Goal: Task Accomplishment & Management: Manage account settings

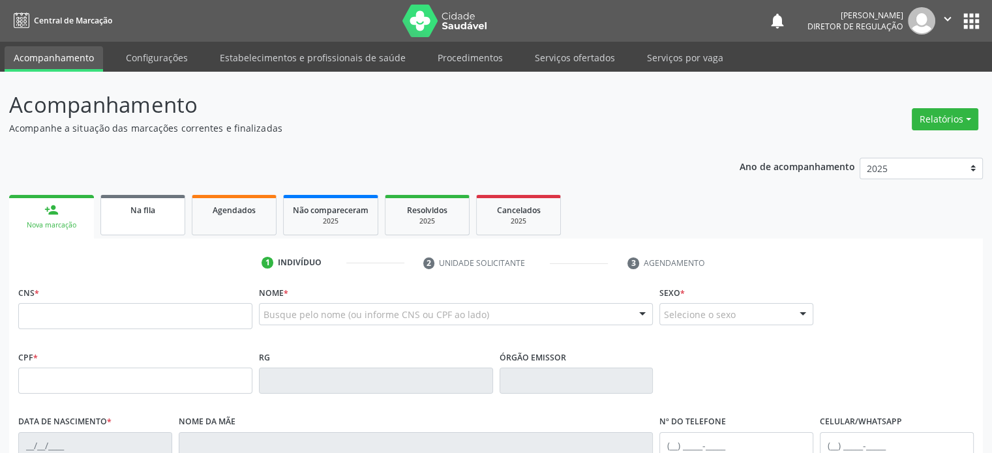
click at [149, 216] on link "Na fila" at bounding box center [142, 215] width 85 height 40
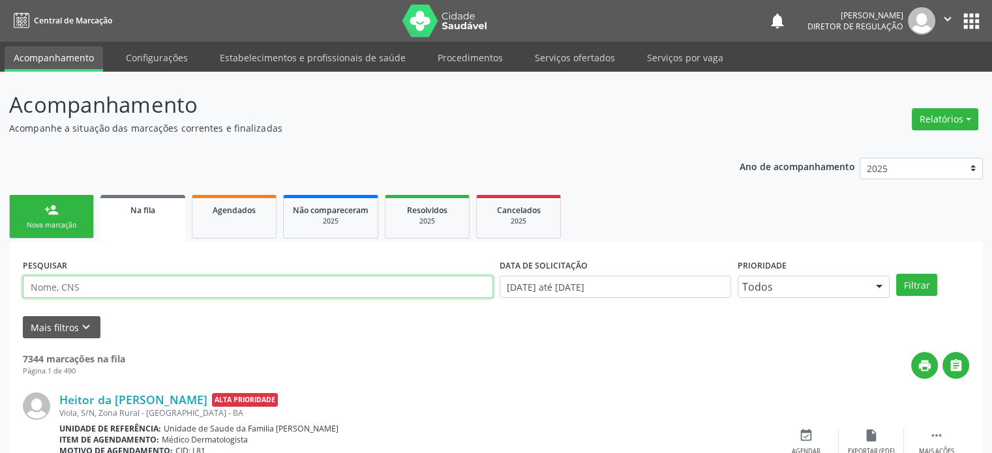
click at [86, 282] on input "text" at bounding box center [258, 287] width 470 height 22
paste input "704801095633848"
type input "704801095633848"
click at [896, 274] on button "Filtrar" at bounding box center [916, 285] width 41 height 22
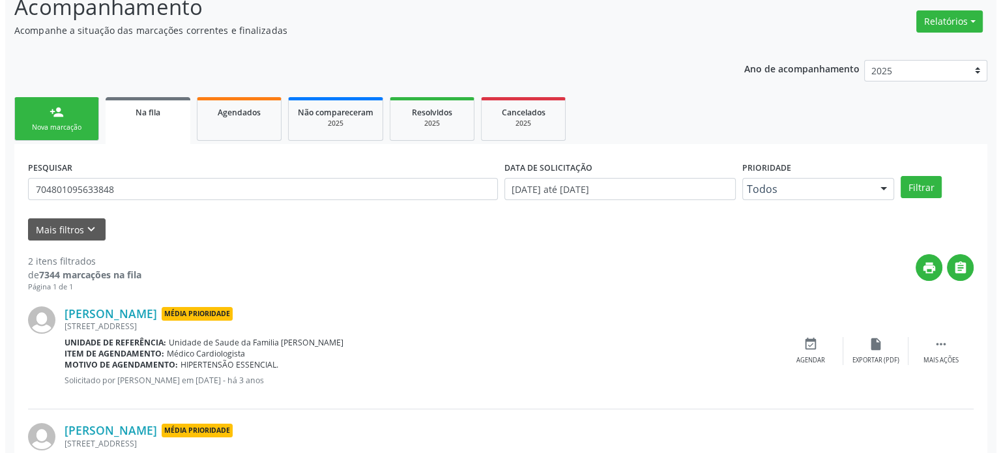
scroll to position [192, 0]
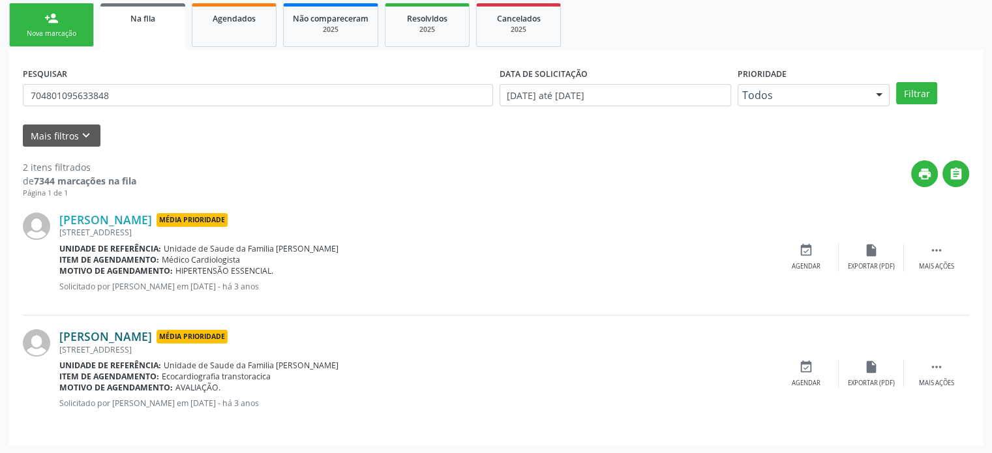
click at [133, 334] on link "[PERSON_NAME]" at bounding box center [105, 336] width 93 height 14
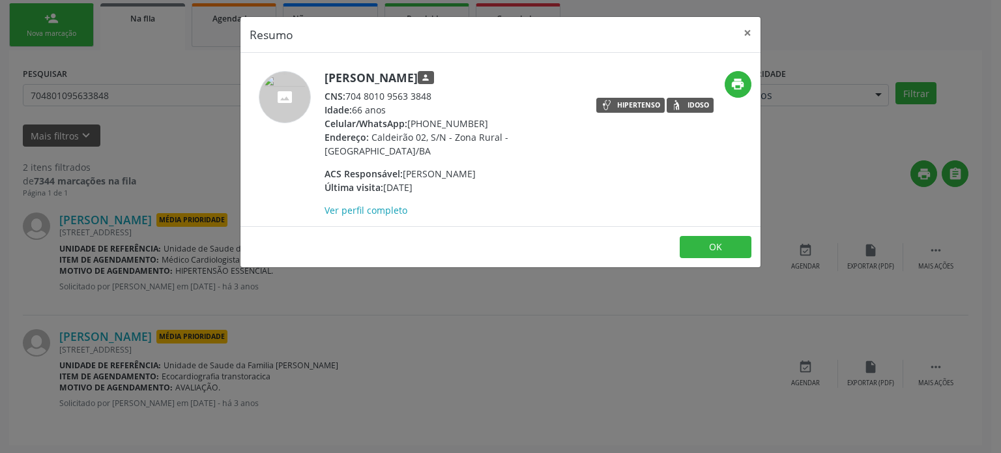
drag, startPoint x: 407, startPoint y: 120, endPoint x: 449, endPoint y: 122, distance: 41.8
click at [449, 122] on div "Celular/WhatsApp: [PHONE_NUMBER]" at bounding box center [452, 124] width 254 height 14
click at [468, 125] on div "Celular/WhatsApp: [PHONE_NUMBER]" at bounding box center [452, 124] width 254 height 14
drag, startPoint x: 410, startPoint y: 121, endPoint x: 479, endPoint y: 119, distance: 68.5
click at [479, 119] on div "Celular/WhatsApp: [PHONE_NUMBER]" at bounding box center [452, 124] width 254 height 14
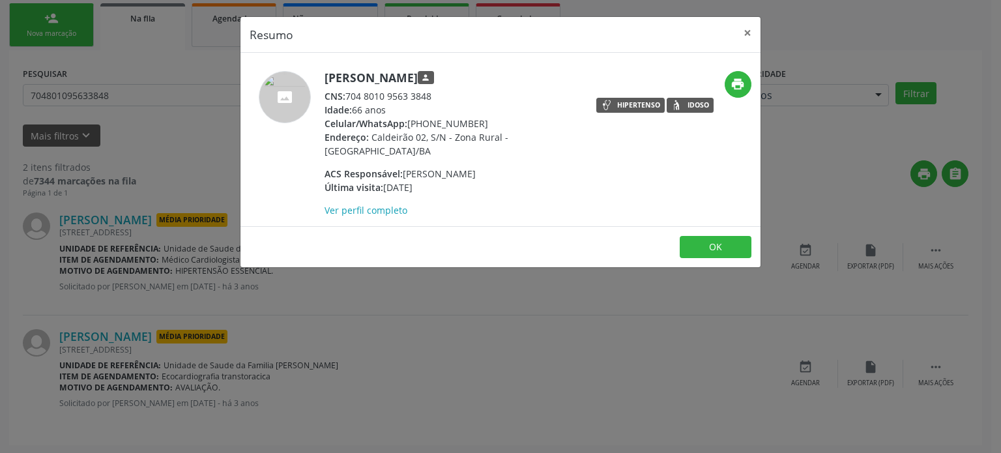
copy div "[PHONE_NUMBER]"
click at [490, 297] on div "Resumo × [PERSON_NAME] person CNS: 704 8010 9563 3848 Idade: 66 anos Celular/Wh…" at bounding box center [500, 226] width 1001 height 453
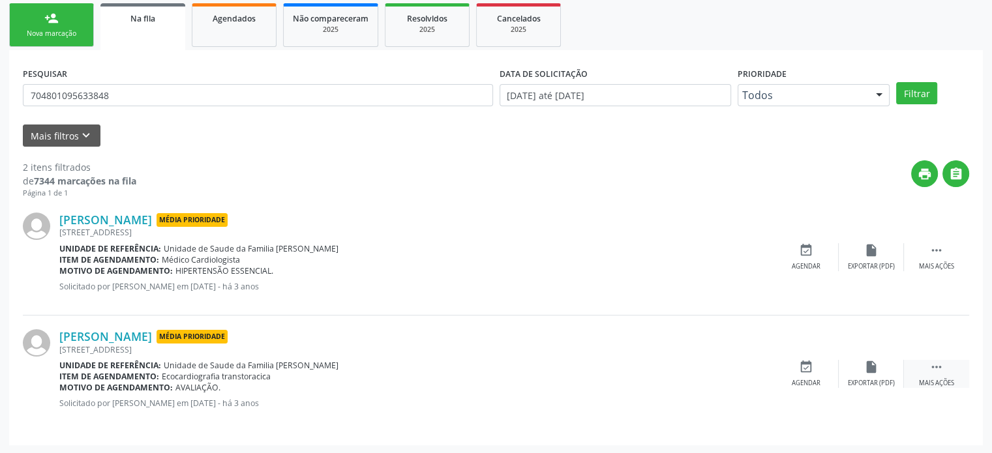
click at [949, 370] on div " Mais ações" at bounding box center [936, 374] width 65 height 28
click at [807, 370] on icon "cancel" at bounding box center [806, 367] width 14 height 14
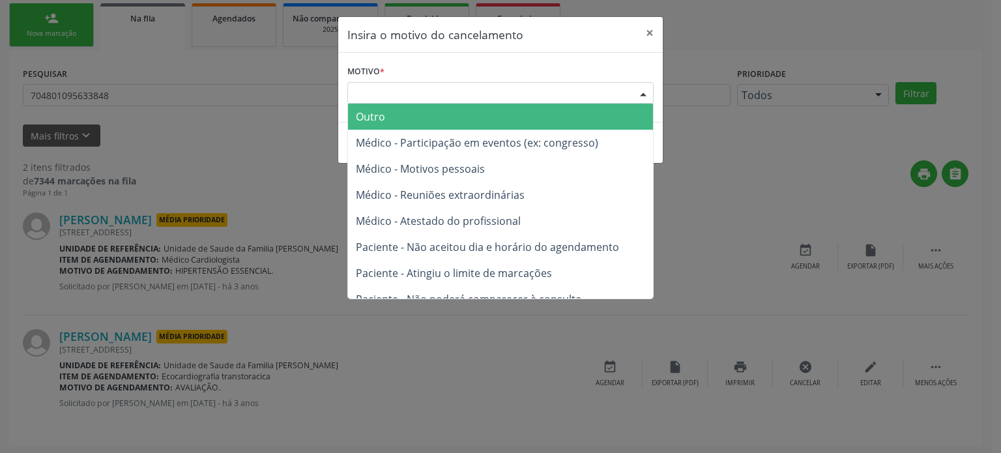
click at [502, 92] on div "Escolha o motivo" at bounding box center [501, 93] width 306 height 22
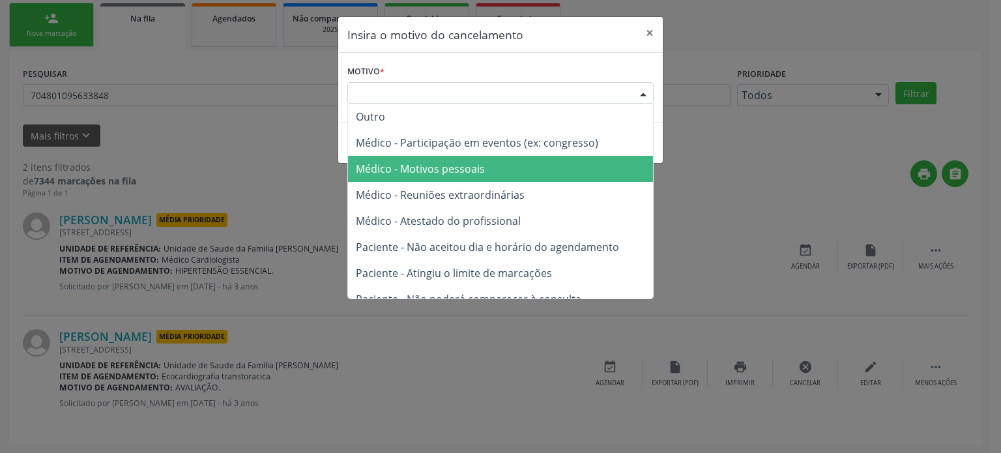
click at [492, 180] on span "Médico - Motivos pessoais" at bounding box center [500, 169] width 305 height 26
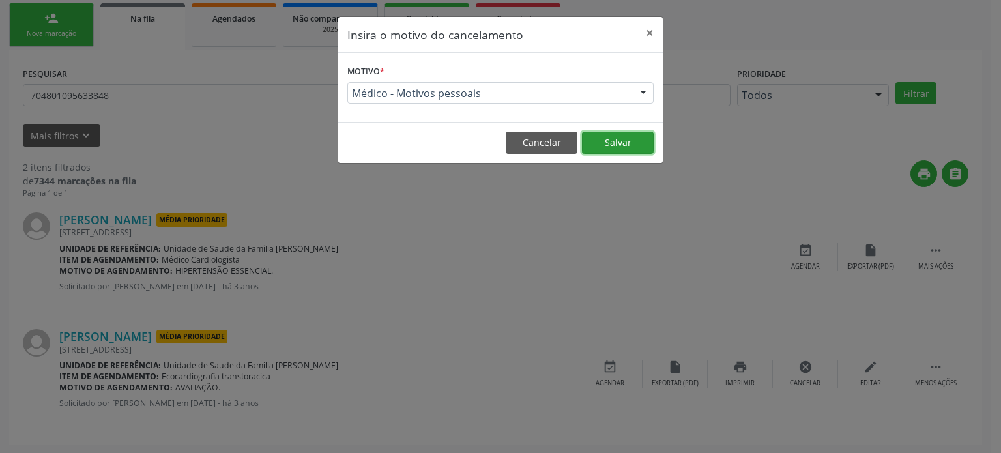
click at [608, 132] on button "Salvar" at bounding box center [618, 143] width 72 height 22
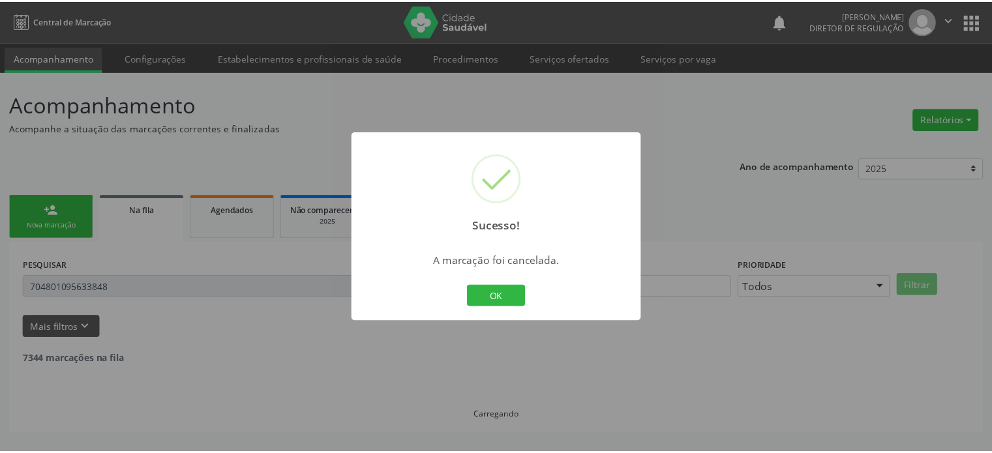
scroll to position [0, 0]
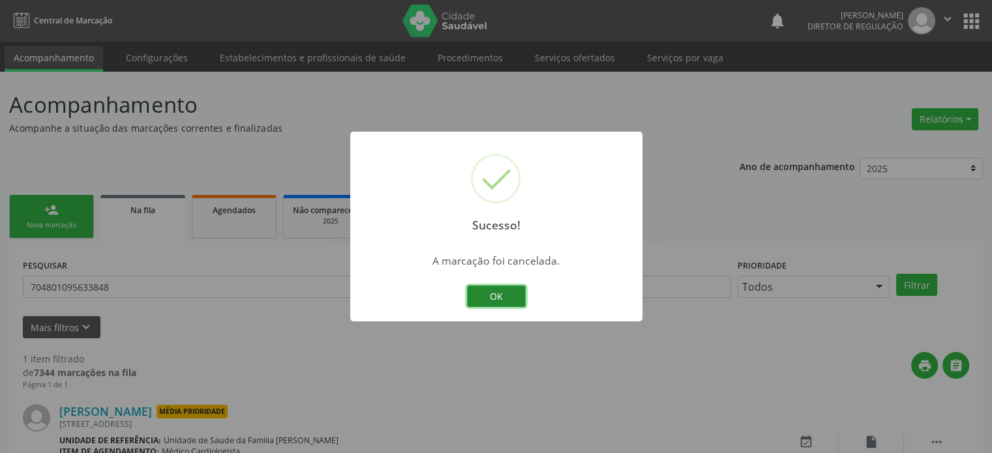
click at [499, 304] on button "OK" at bounding box center [496, 297] width 59 height 22
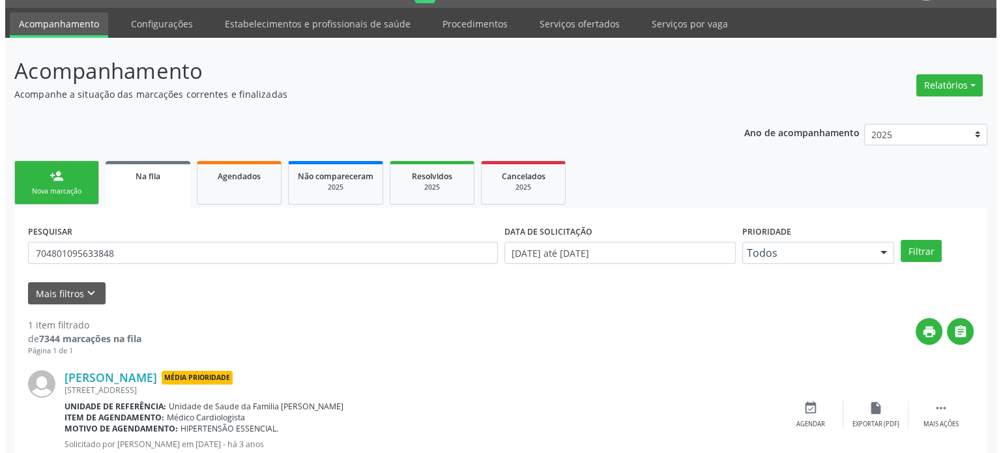
scroll to position [76, 0]
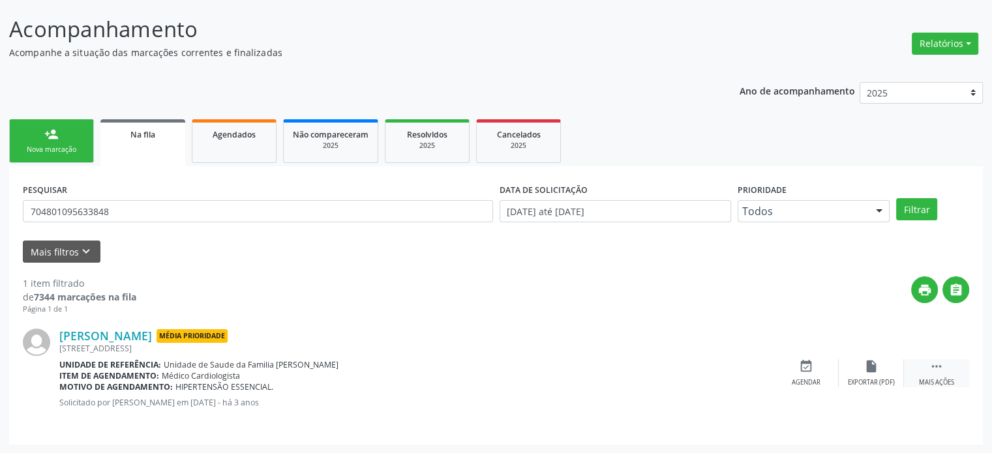
click at [925, 374] on div " Mais ações" at bounding box center [936, 373] width 65 height 28
click at [806, 371] on icon "cancel" at bounding box center [806, 366] width 14 height 14
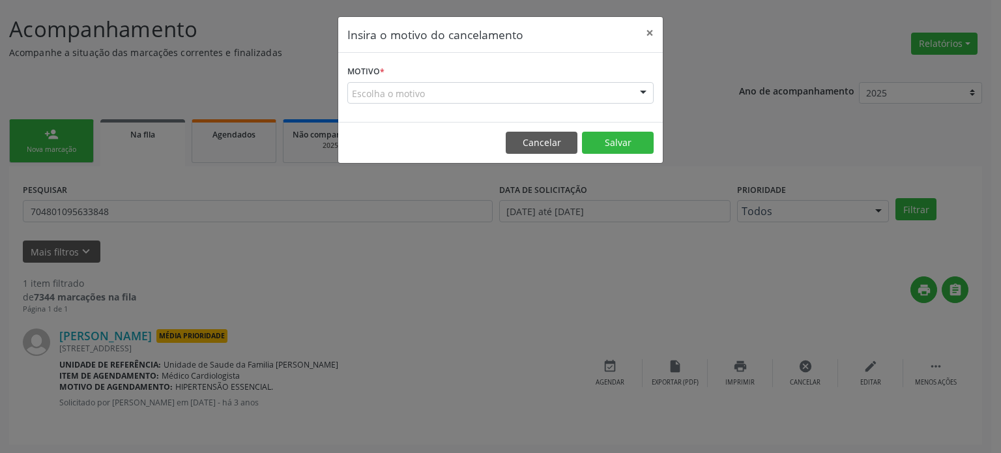
click at [423, 88] on div "Escolha o motivo" at bounding box center [501, 93] width 306 height 22
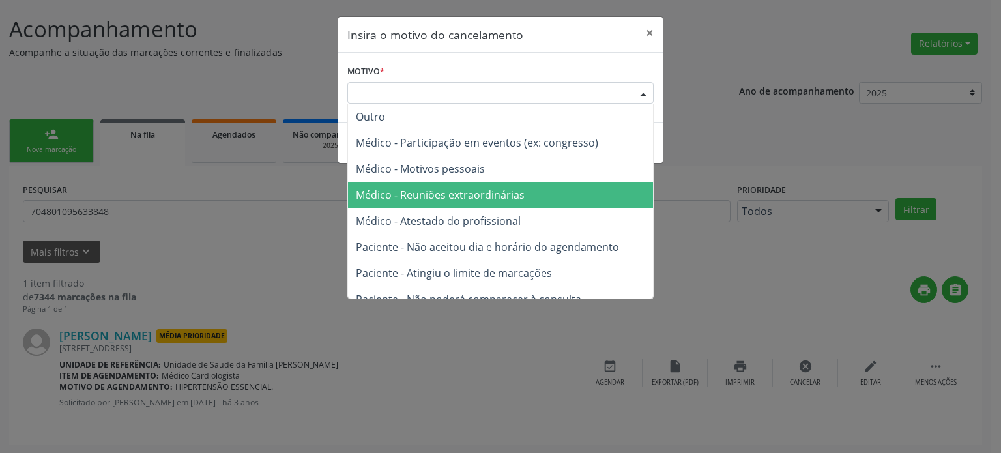
click at [409, 206] on span "Médico - Reuniões extraordinárias" at bounding box center [500, 195] width 305 height 26
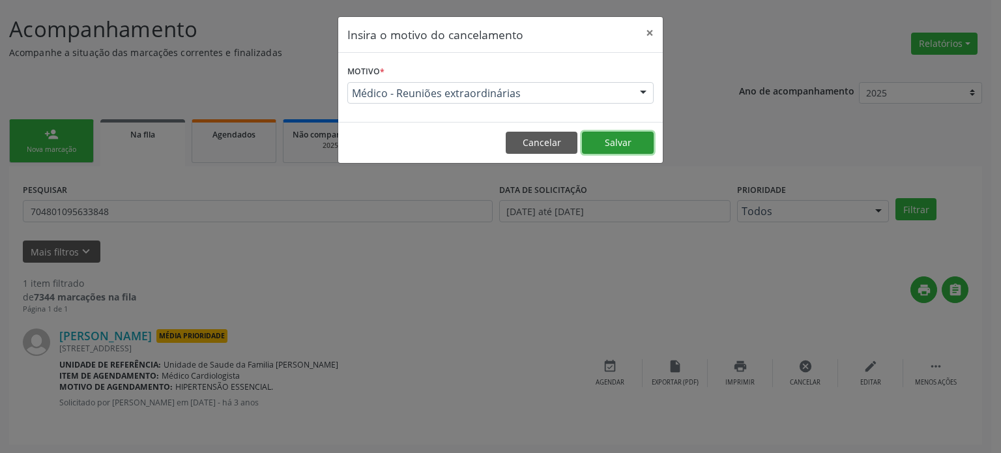
click at [618, 142] on button "Salvar" at bounding box center [618, 143] width 72 height 22
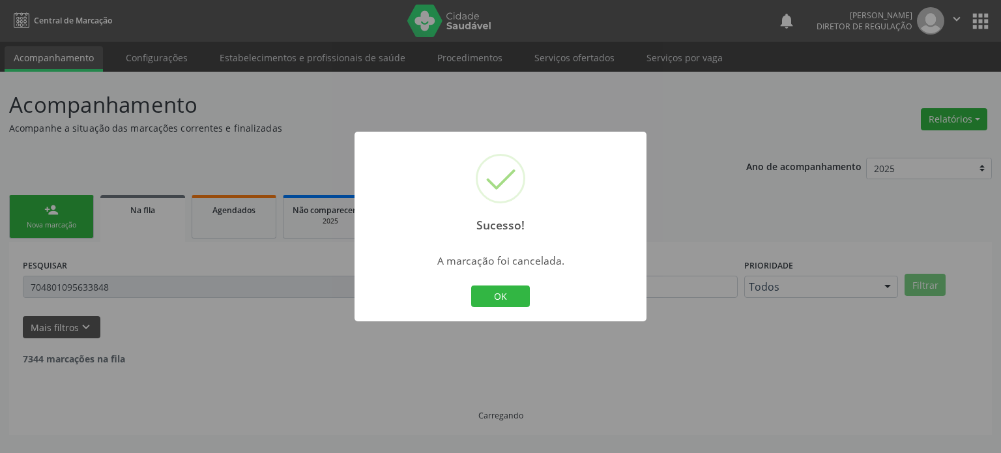
scroll to position [0, 0]
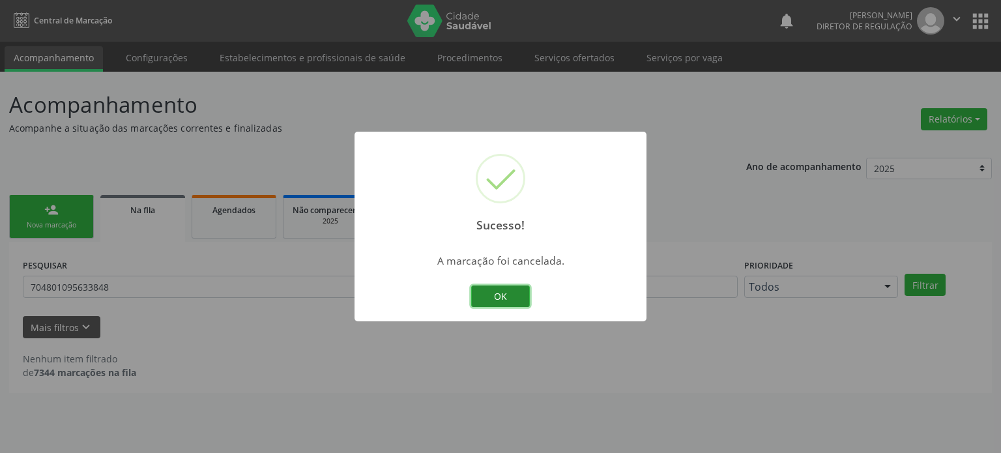
click at [522, 300] on button "OK" at bounding box center [500, 297] width 59 height 22
